Goal: Information Seeking & Learning: Learn about a topic

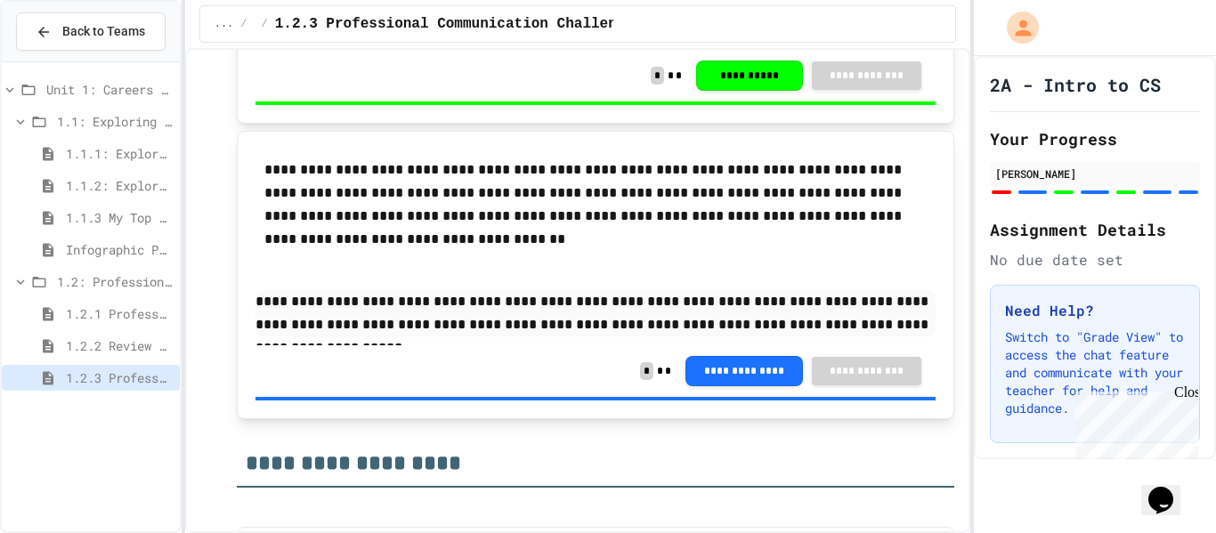
scroll to position [2934, 0]
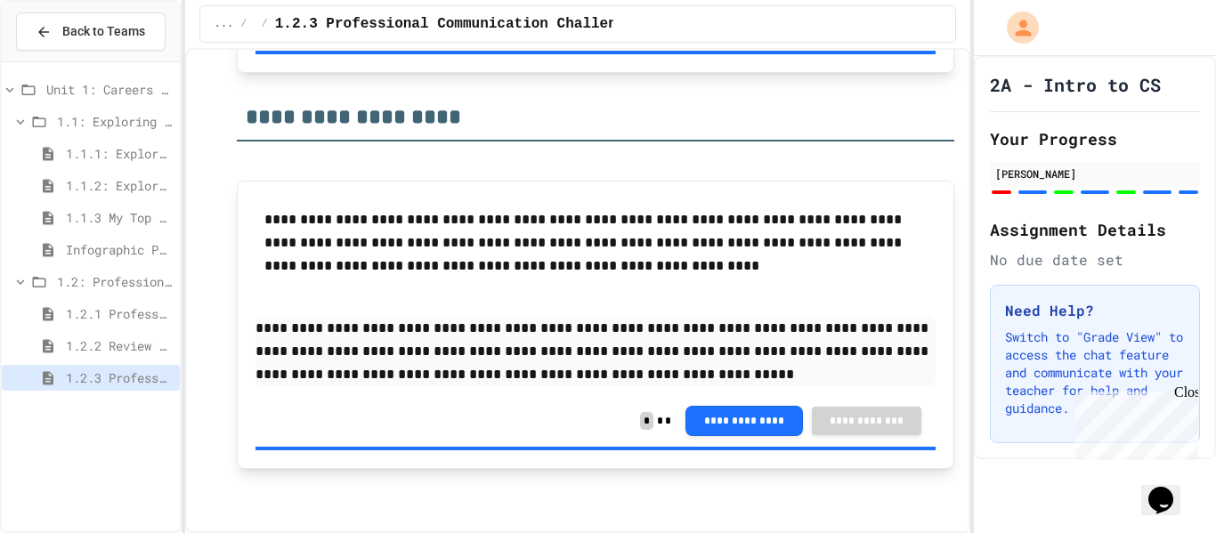
click at [85, 350] on span "1.2.2 Review - Professional Communication" at bounding box center [119, 346] width 107 height 19
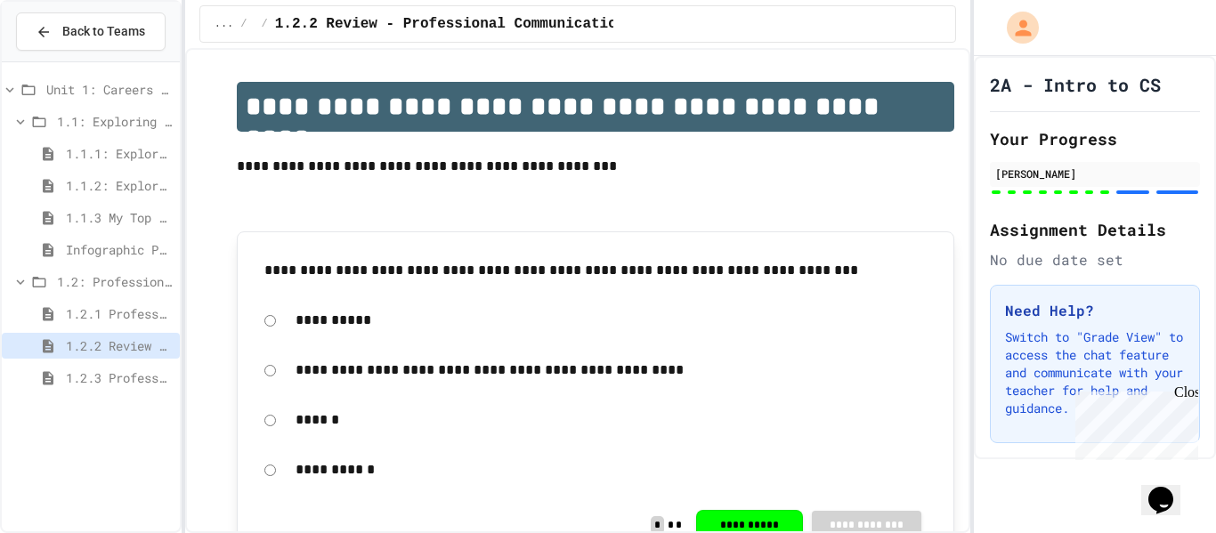
click at [84, 380] on span "1.2.3 Professional Communication Challenge" at bounding box center [119, 378] width 107 height 19
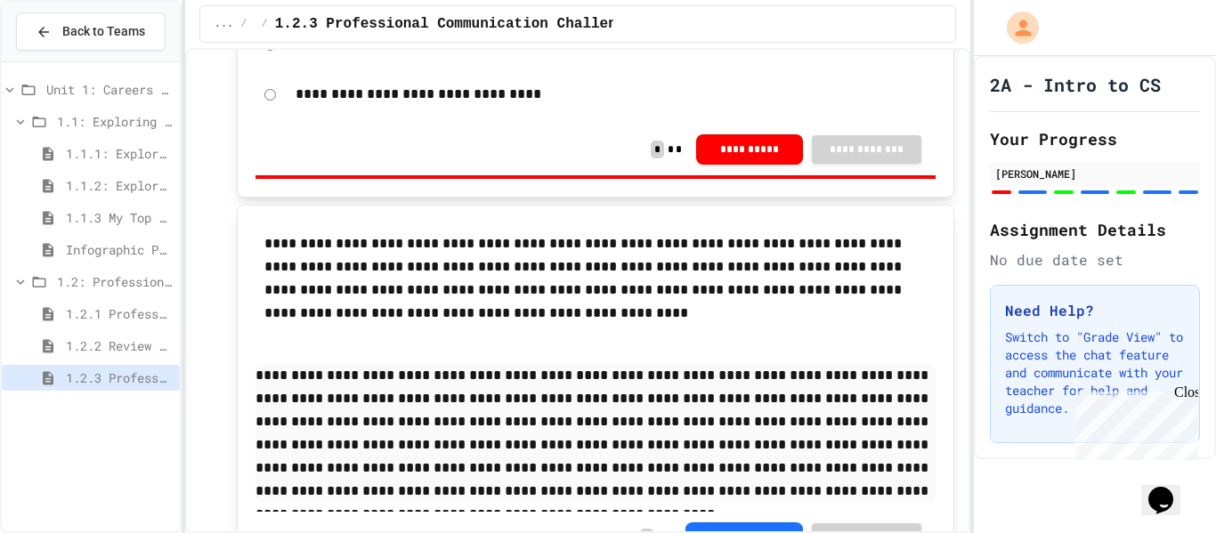
scroll to position [828, 0]
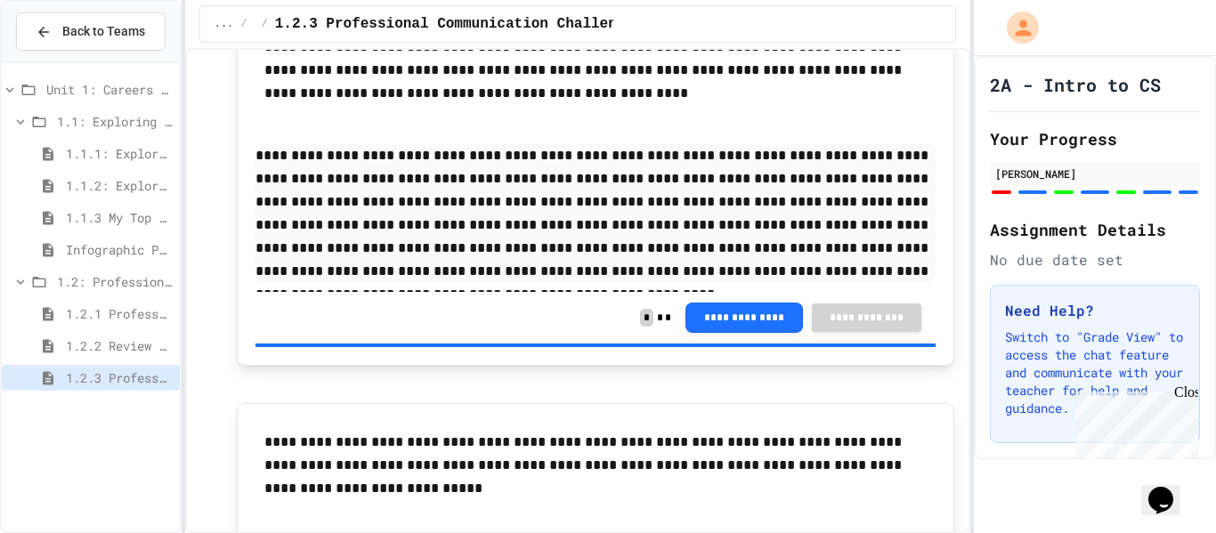
click at [104, 347] on span "1.2.2 Review - Professional Communication" at bounding box center [119, 346] width 107 height 19
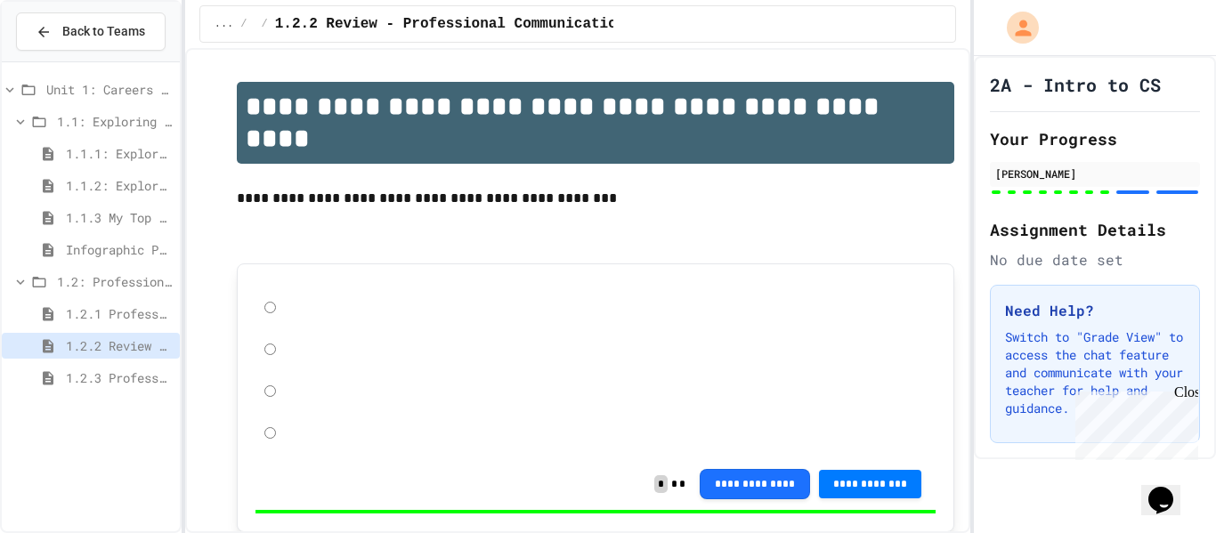
click at [90, 297] on div "1.2: Professional Communication" at bounding box center [91, 285] width 178 height 32
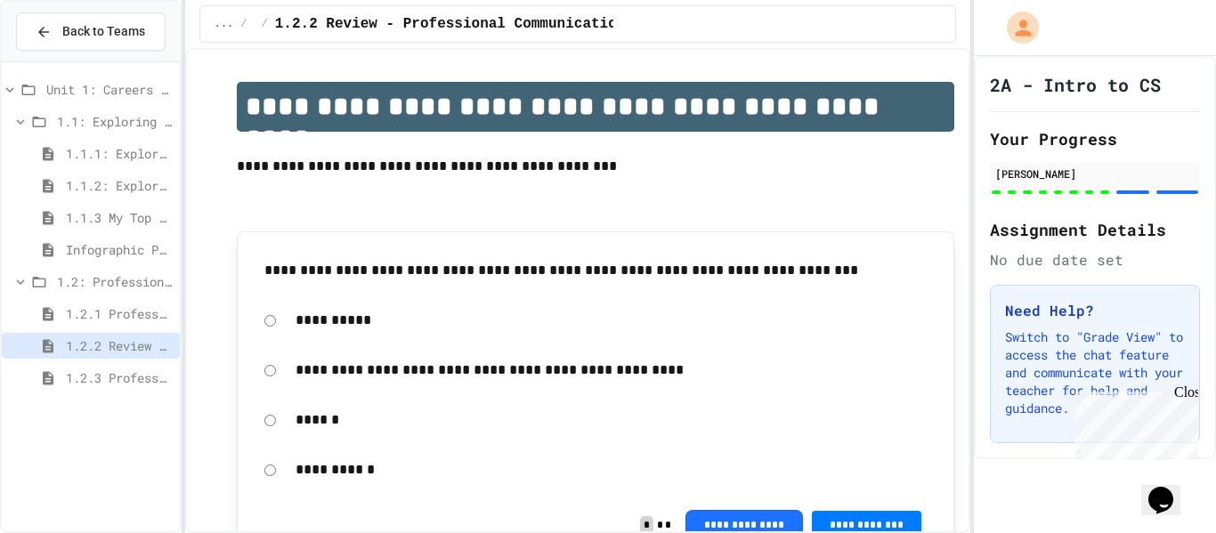
click at [106, 315] on span "1.2.1 Professional Communication" at bounding box center [119, 314] width 107 height 19
